Goal: Task Accomplishment & Management: Manage account settings

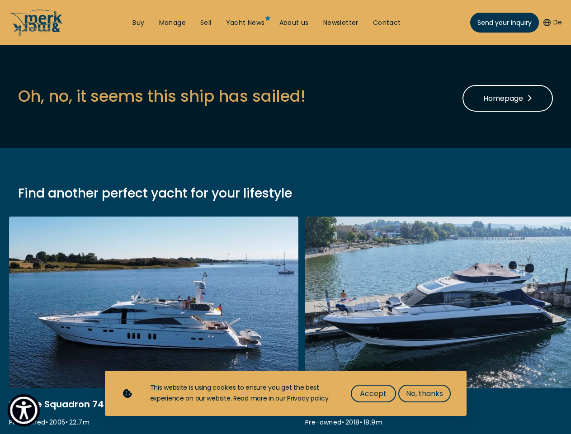
click at [24, 410] on img "Show Accessibility Preferences" at bounding box center [24, 411] width 28 height 28
click at [552, 23] on button "De" at bounding box center [553, 22] width 19 height 9
click at [0, 0] on label "Oversize Widget" at bounding box center [0, 0] width 0 height 0
click at [0, 0] on input "Oversize Widget" at bounding box center [0, 0] width 0 height 0
checkbox input "false"
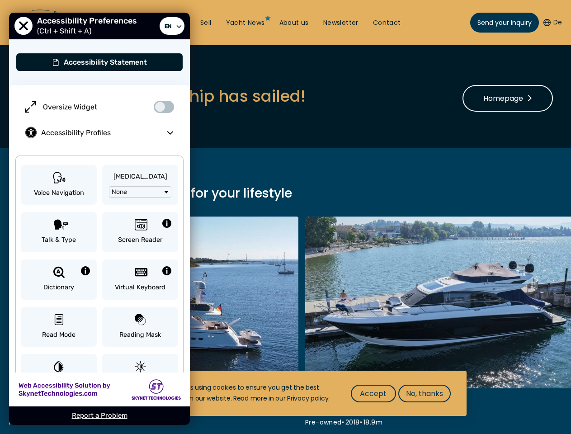
click at [373, 393] on span "Accept" at bounding box center [373, 393] width 27 height 11
